Goal: Entertainment & Leisure: Consume media (video, audio)

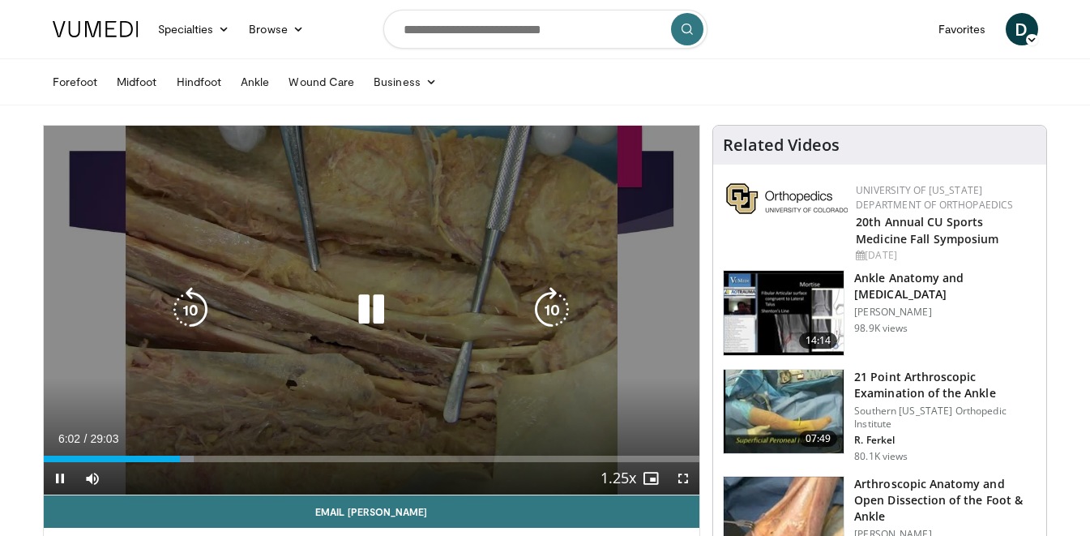
click at [468, 202] on div "10 seconds Tap to unmute" at bounding box center [372, 310] width 656 height 369
click at [396, 211] on div "10 seconds Tap to unmute" at bounding box center [372, 310] width 656 height 369
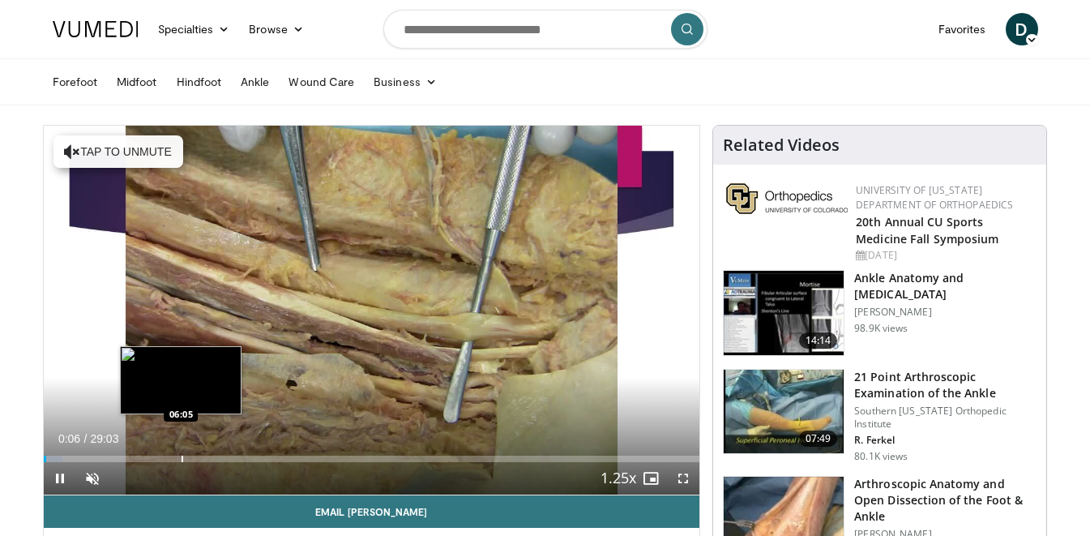
click at [181, 450] on div "Loaded : 2.86% 00:06 06:05" at bounding box center [372, 453] width 656 height 15
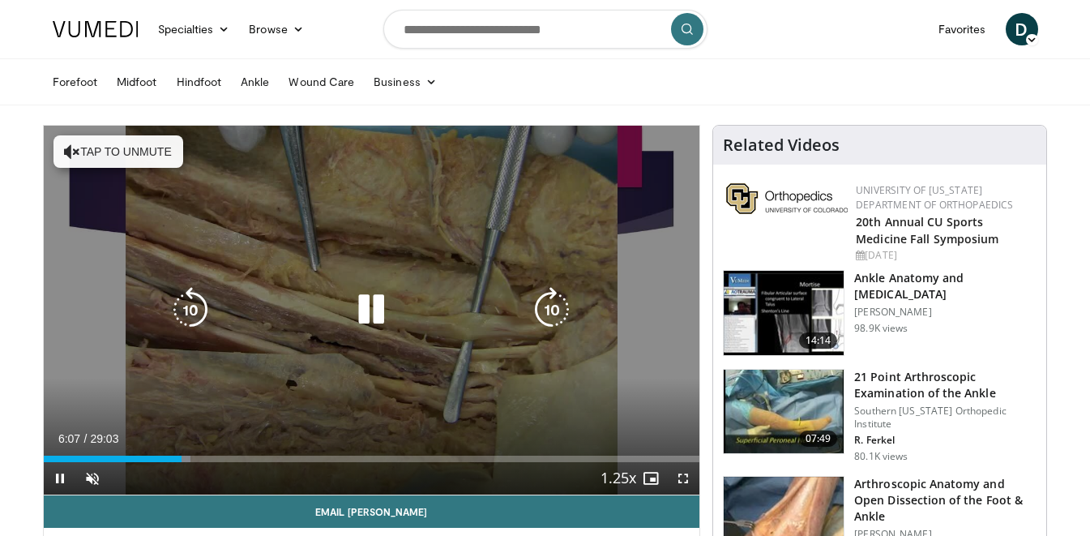
click at [137, 158] on button "Tap to unmute" at bounding box center [118, 151] width 130 height 32
click at [367, 169] on div "10 seconds Tap to unmute" at bounding box center [372, 310] width 656 height 369
